Goal: Task Accomplishment & Management: Manage account settings

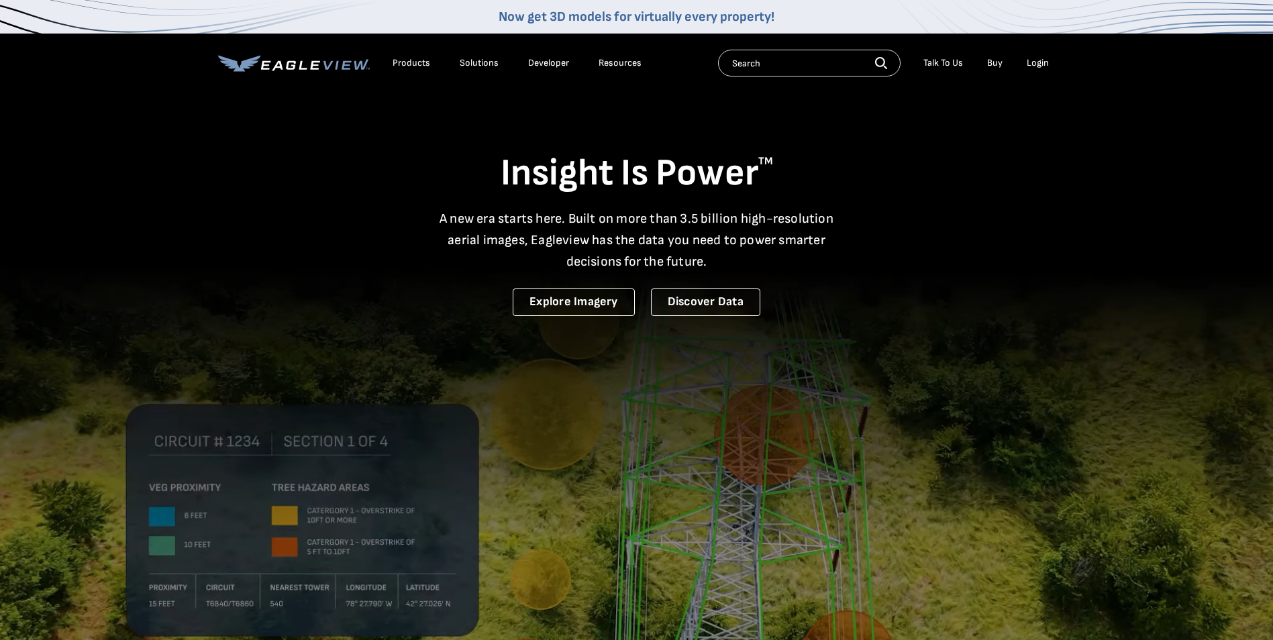
click at [1036, 62] on div "Login" at bounding box center [1038, 63] width 22 height 12
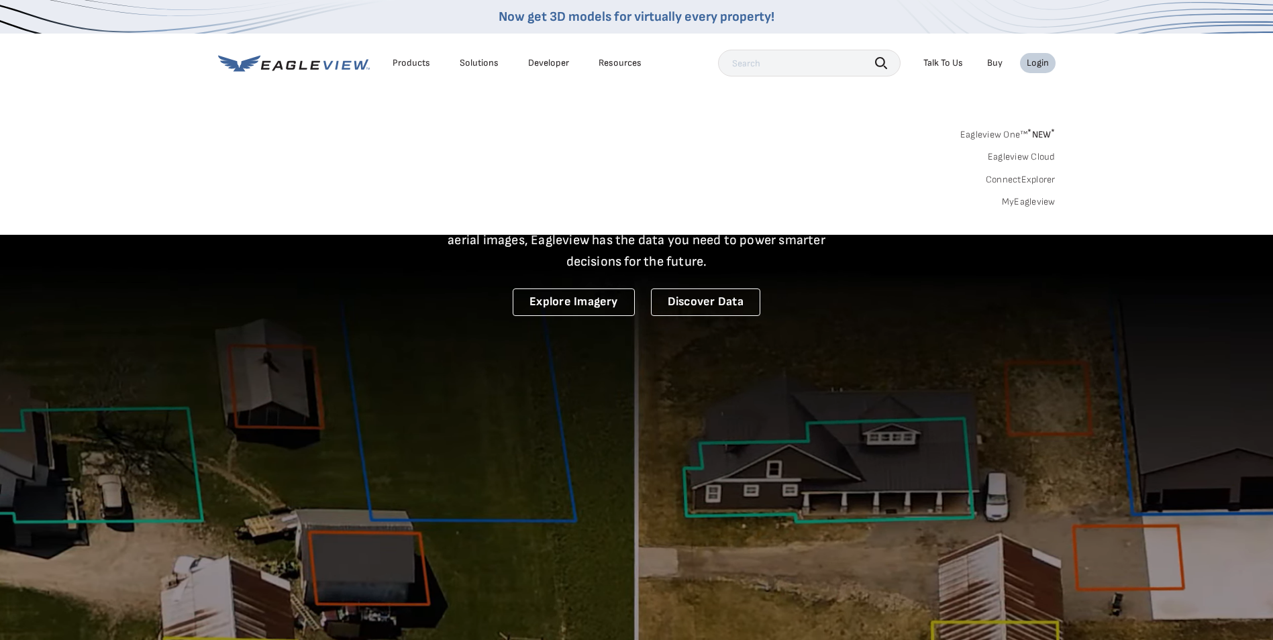
click at [1022, 203] on link "MyEagleview" at bounding box center [1029, 202] width 54 height 12
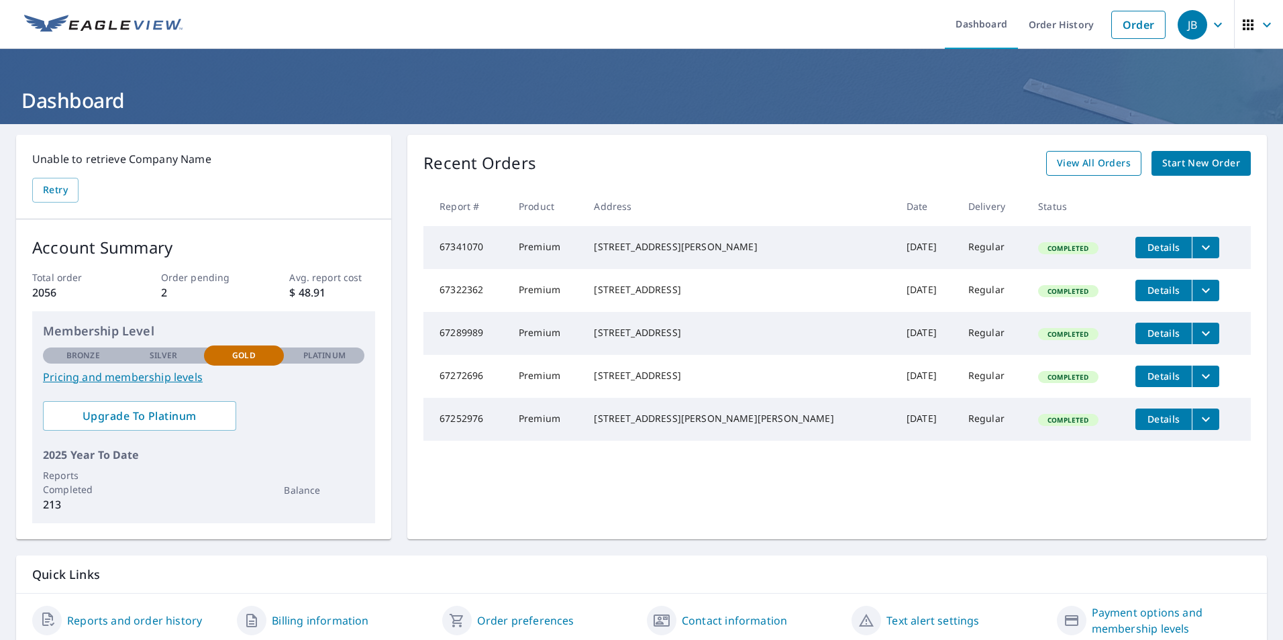
click at [1086, 160] on span "View All Orders" at bounding box center [1094, 163] width 74 height 17
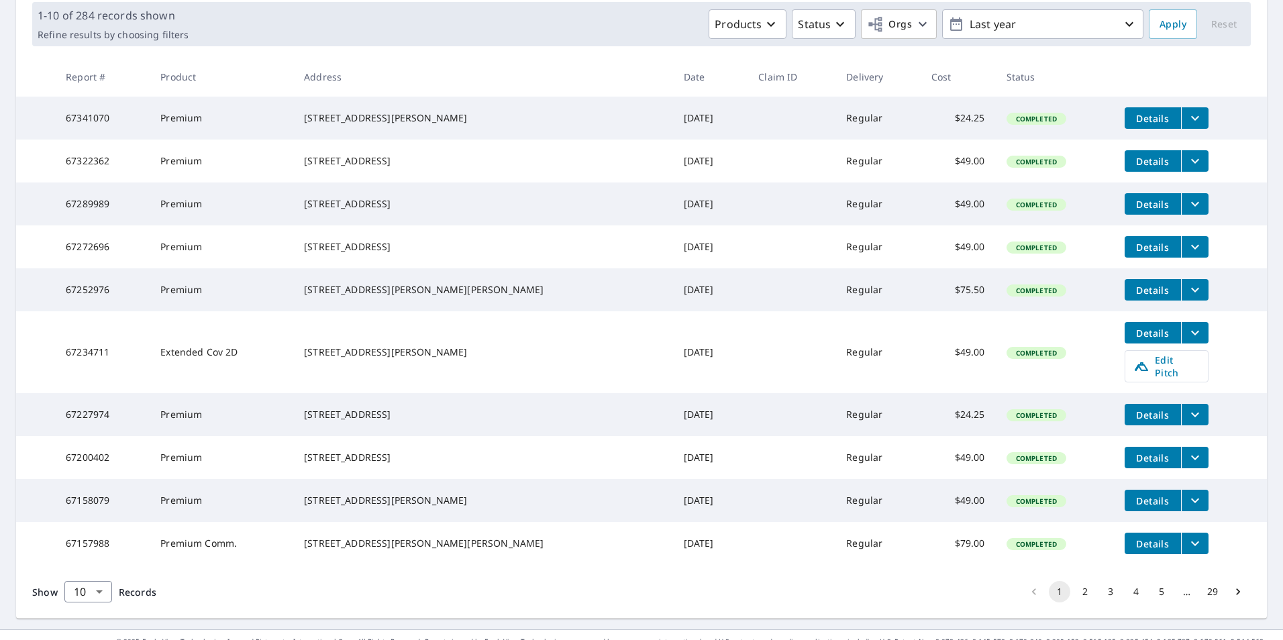
scroll to position [201, 0]
click at [1133, 378] on span "Edit Pitch" at bounding box center [1166, 365] width 66 height 25
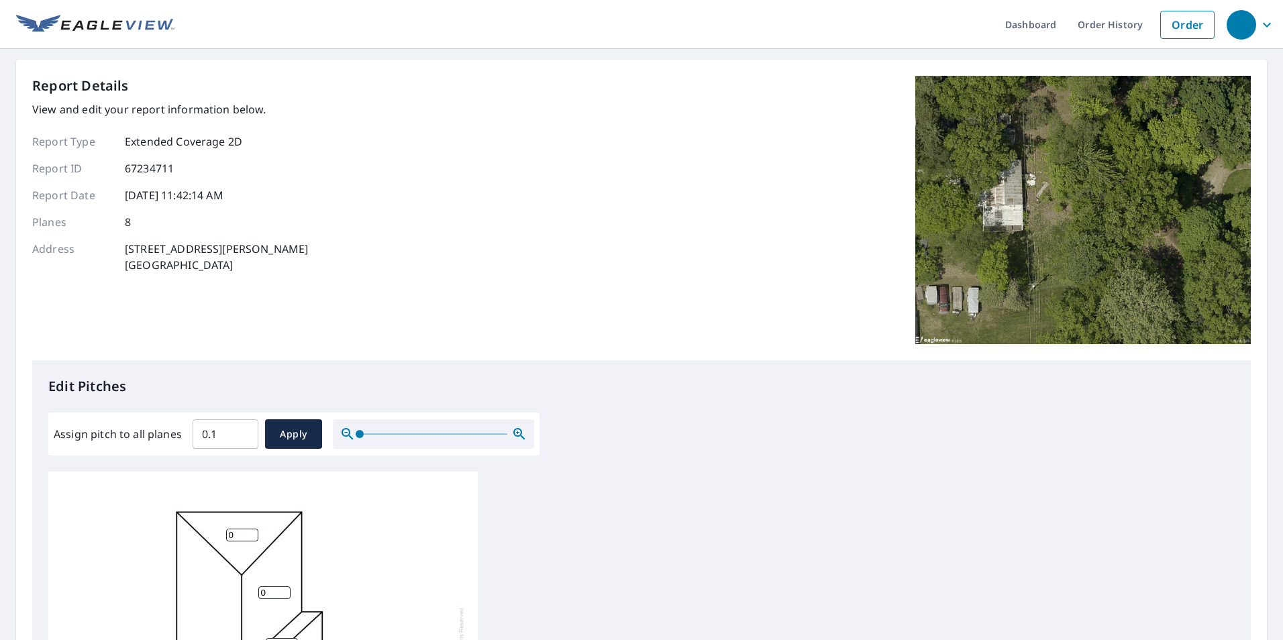
click at [239, 432] on input "0.1" at bounding box center [226, 434] width 66 height 38
click at [239, 432] on input "0.2" at bounding box center [226, 434] width 66 height 38
click at [240, 431] on input "1.4" at bounding box center [226, 434] width 66 height 38
click at [240, 431] on input "4.6" at bounding box center [226, 434] width 66 height 38
click at [240, 431] on input "4.7" at bounding box center [226, 434] width 66 height 38
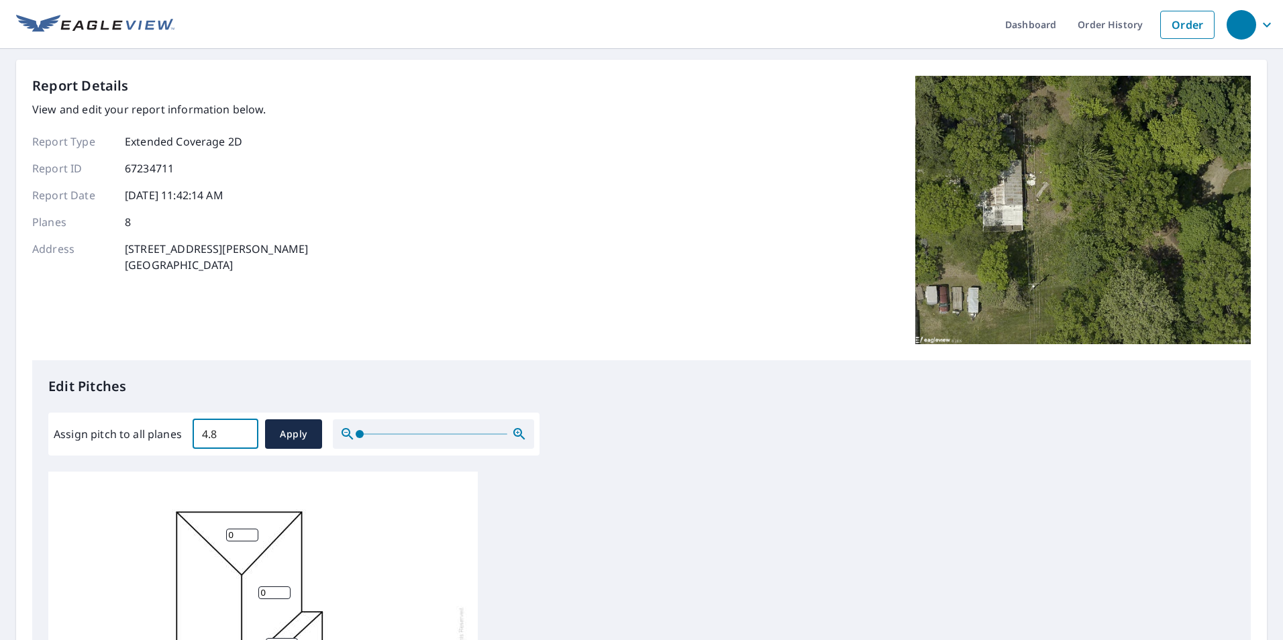
click at [240, 431] on input "4.8" at bounding box center [226, 434] width 66 height 38
click at [240, 431] on input "4.9" at bounding box center [226, 434] width 66 height 38
type input "5"
click at [240, 431] on input "5" at bounding box center [226, 434] width 66 height 38
click at [306, 432] on span "Apply" at bounding box center [294, 434] width 36 height 17
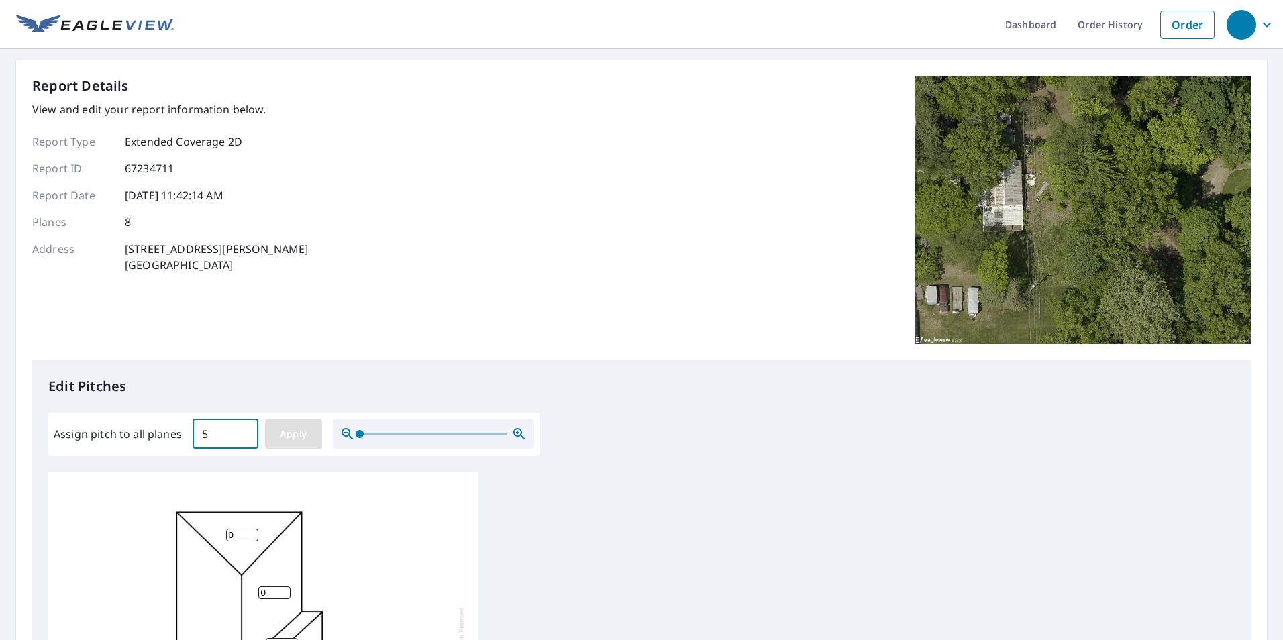
type input "5"
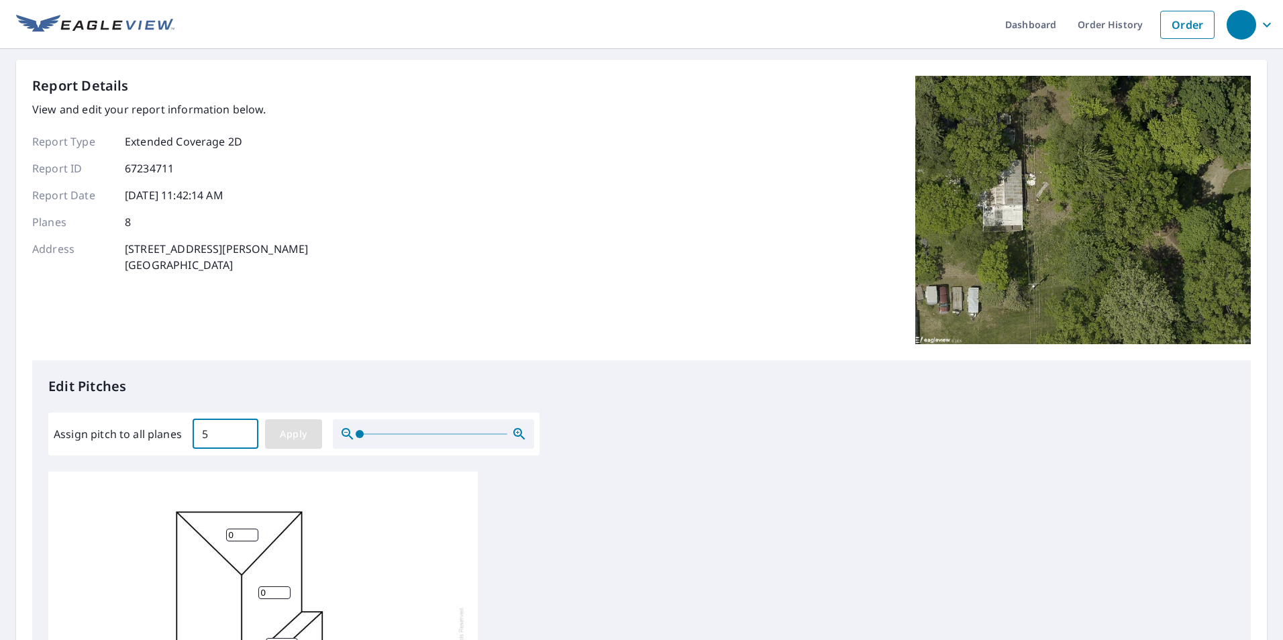
type input "5"
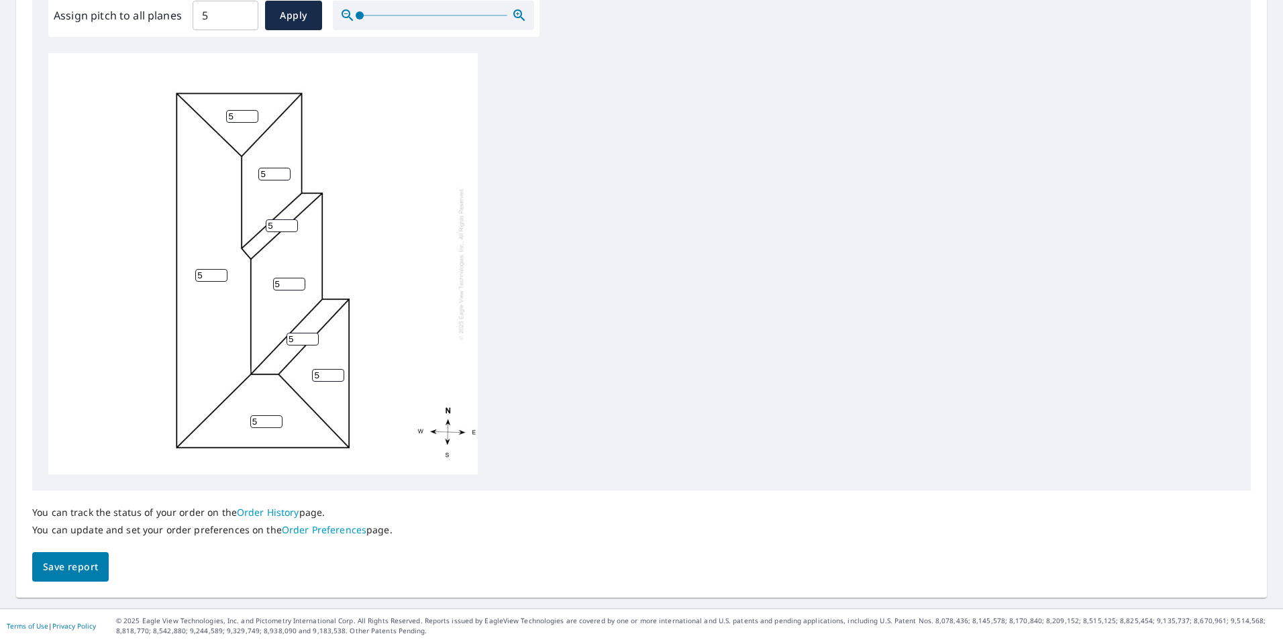
scroll to position [421, 0]
click at [78, 562] on span "Save report" at bounding box center [70, 564] width 55 height 17
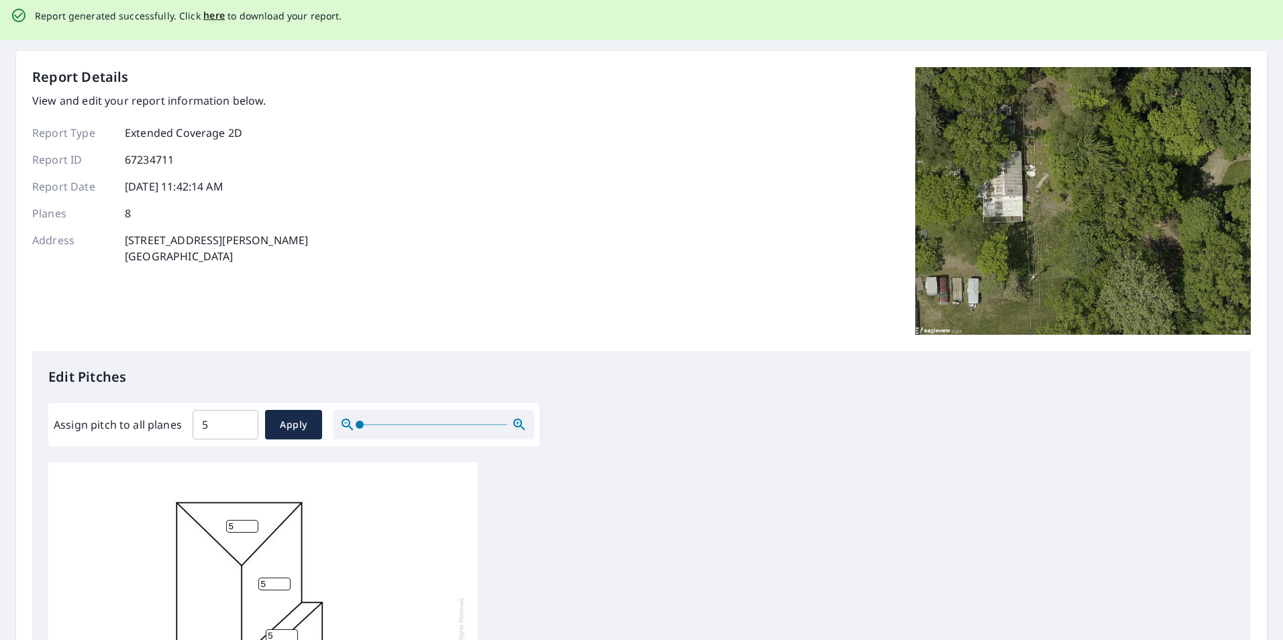
scroll to position [0, 0]
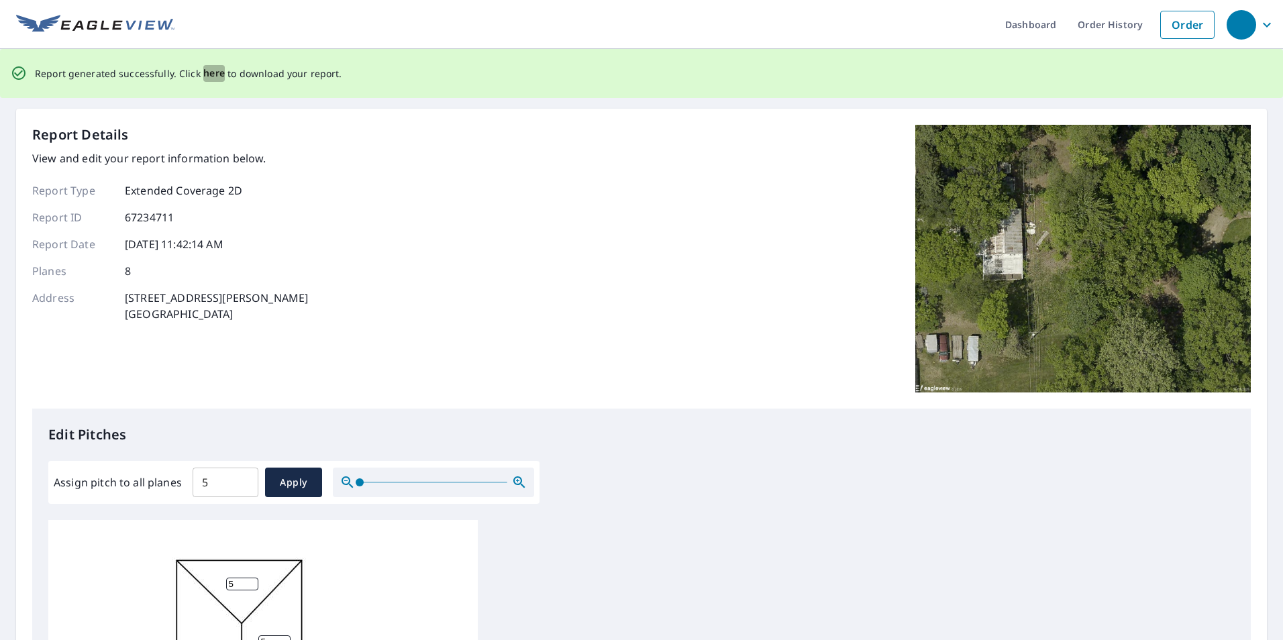
click at [216, 71] on span "here" at bounding box center [214, 73] width 22 height 17
